Goal: Register for event/course

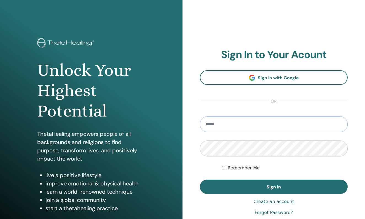
type input "**********"
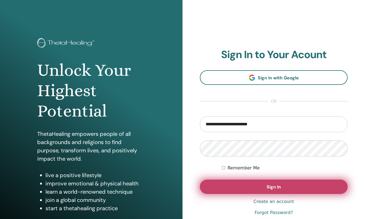
click at [277, 188] on span "Sign In" at bounding box center [274, 187] width 14 height 6
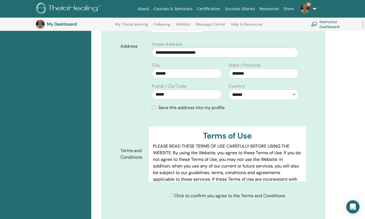
scroll to position [202, 0]
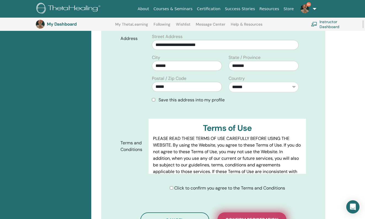
click at [244, 217] on span "Confirm registration" at bounding box center [251, 220] width 53 height 6
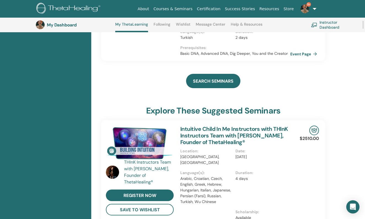
scroll to position [125, 0]
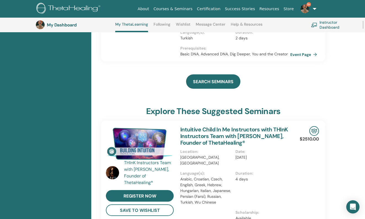
click at [305, 11] on img at bounding box center [304, 8] width 9 height 9
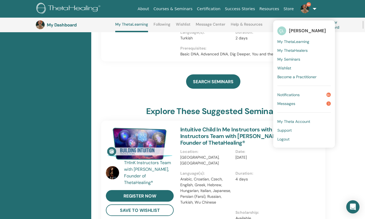
click at [302, 32] on span "[PERSON_NAME]" at bounding box center [307, 31] width 37 height 6
